Goal: Task Accomplishment & Management: Use online tool/utility

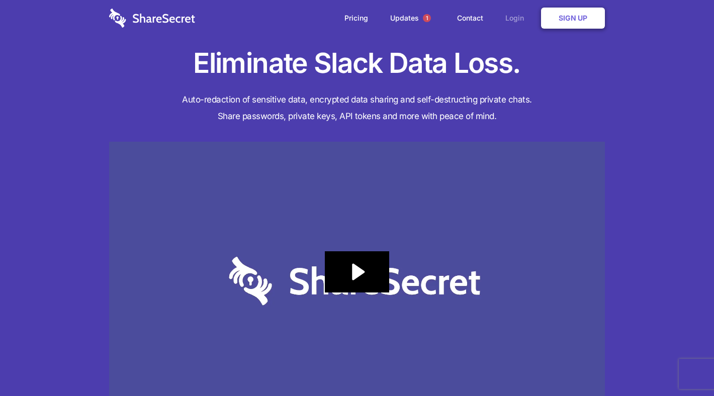
click at [518, 17] on link "Login" at bounding box center [517, 18] width 44 height 31
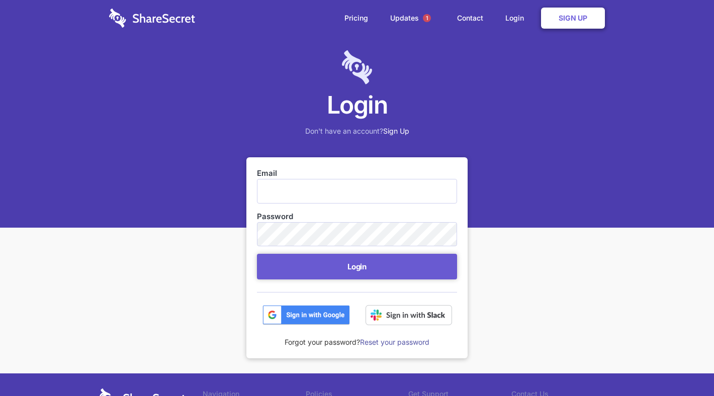
click at [297, 192] on input "Email" at bounding box center [357, 191] width 200 height 24
type input "security@hammercreative.com"
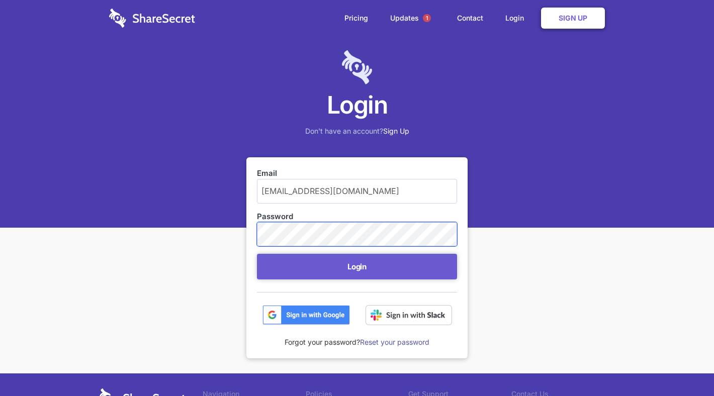
click at [257, 254] on button "Login" at bounding box center [357, 267] width 200 height 26
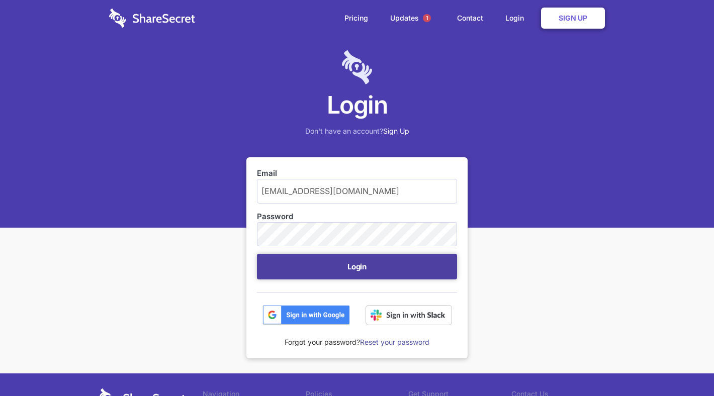
click at [366, 273] on button "Login" at bounding box center [357, 267] width 200 height 26
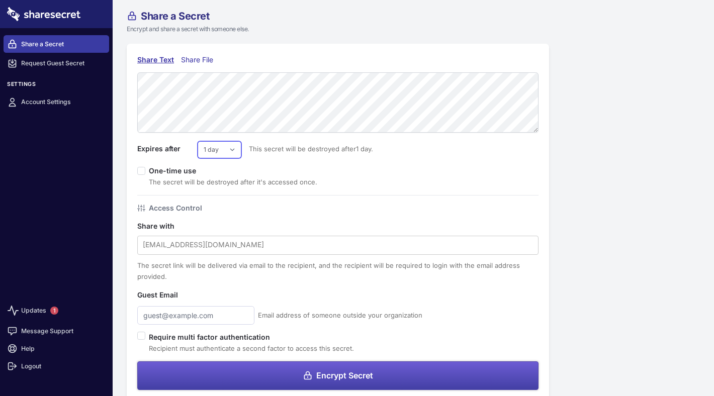
click at [219, 149] on select "1 day 2 days 3 days 4 days 5 days 6 days 7 days" at bounding box center [220, 149] width 44 height 17
select select "3"
click at [198, 141] on select "1 day 2 days 3 days 4 days 5 days 6 days 7 days" at bounding box center [220, 149] width 44 height 17
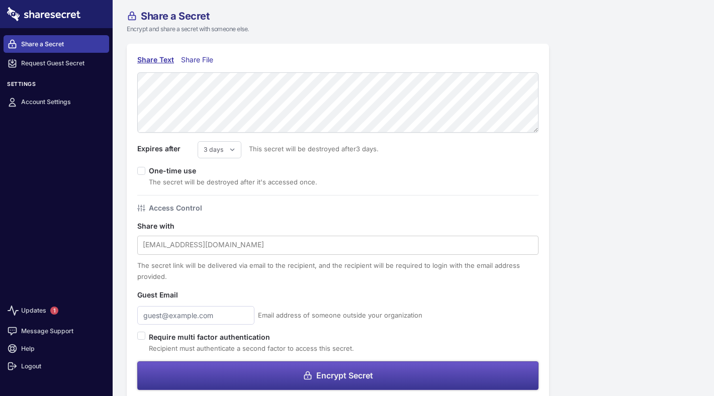
click at [304, 379] on icon at bounding box center [307, 376] width 7 height 8
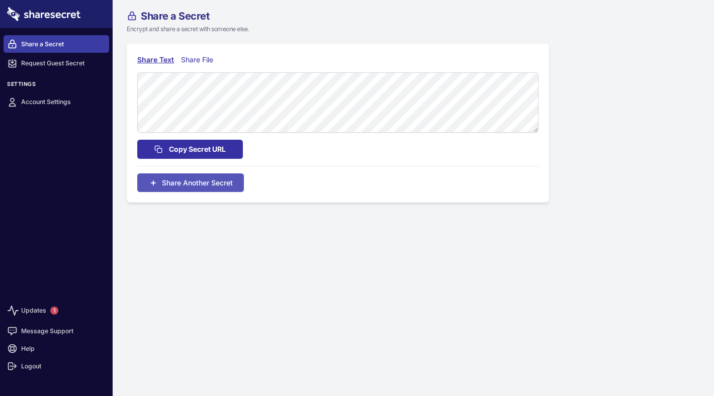
click at [207, 150] on span "Copy Secret URL" at bounding box center [197, 149] width 57 height 11
